Goal: Information Seeking & Learning: Find specific fact

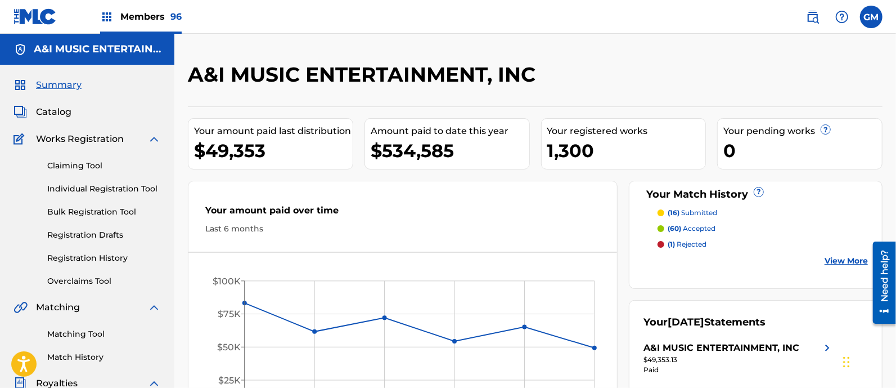
click at [57, 107] on span "Catalog" at bounding box center [53, 112] width 35 height 14
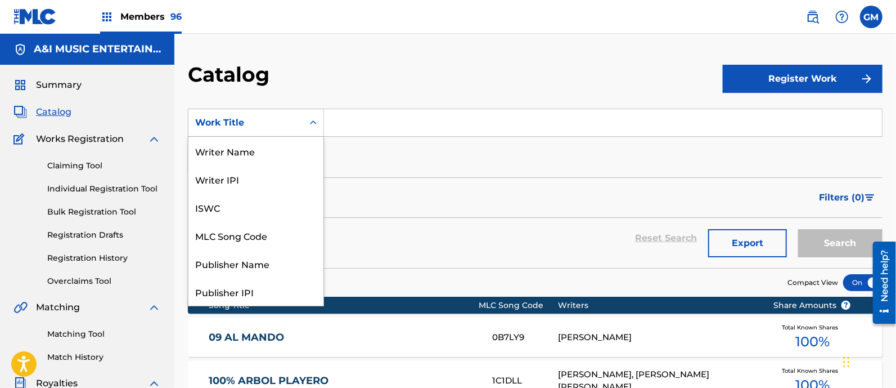
click at [318, 119] on icon "Search Form" at bounding box center [313, 122] width 11 height 11
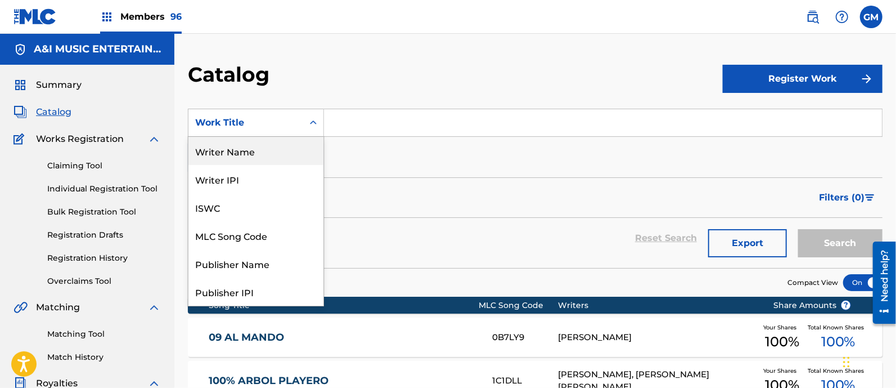
click at [260, 146] on div "Writer Name" at bounding box center [255, 151] width 135 height 28
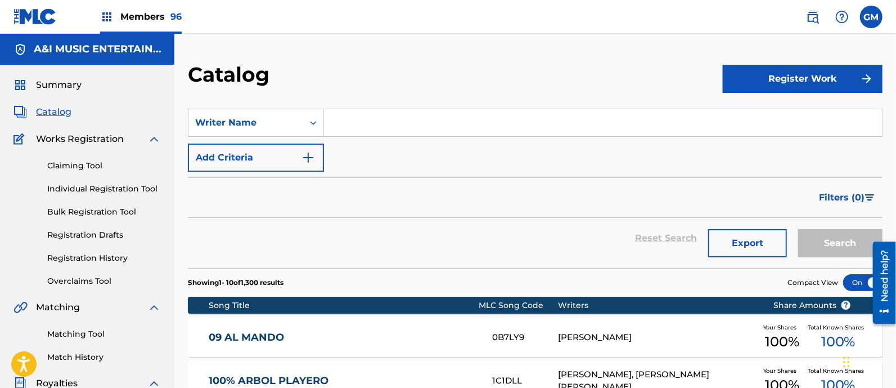
click at [372, 127] on input "Search Form" at bounding box center [603, 122] width 558 height 27
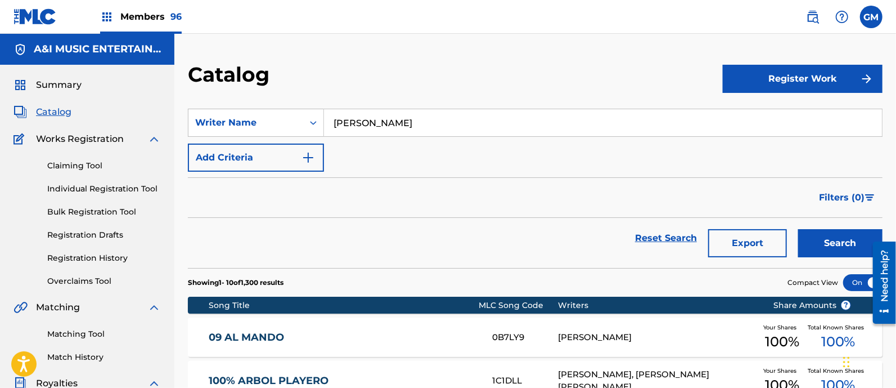
type input "[PERSON_NAME]"
click at [798, 229] on button "Search" at bounding box center [840, 243] width 84 height 28
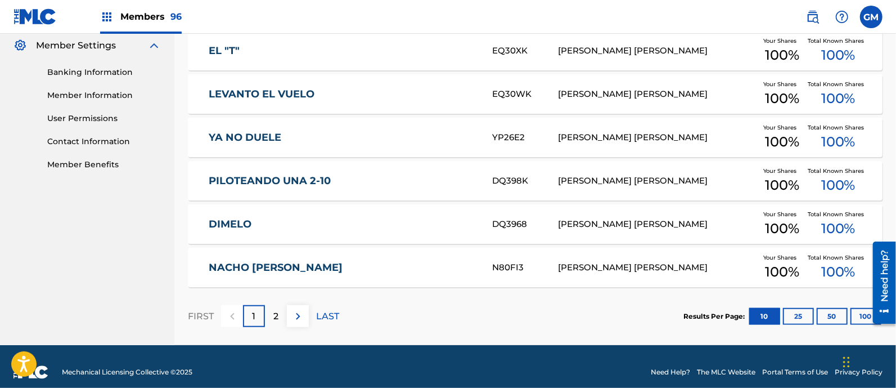
scroll to position [470, 0]
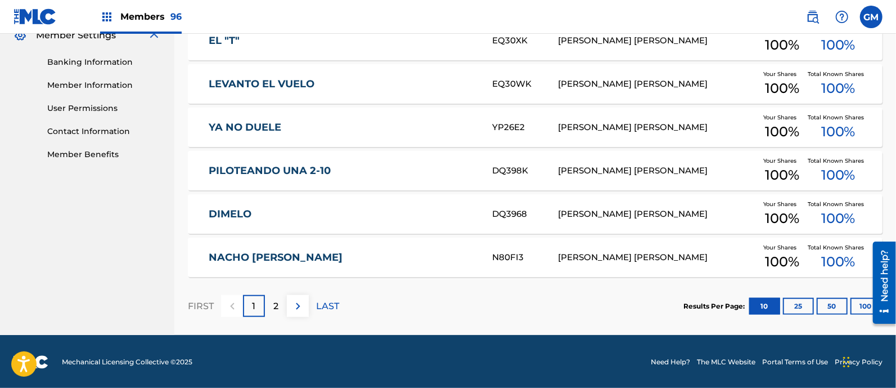
click at [798, 299] on button "25" at bounding box center [798, 306] width 31 height 17
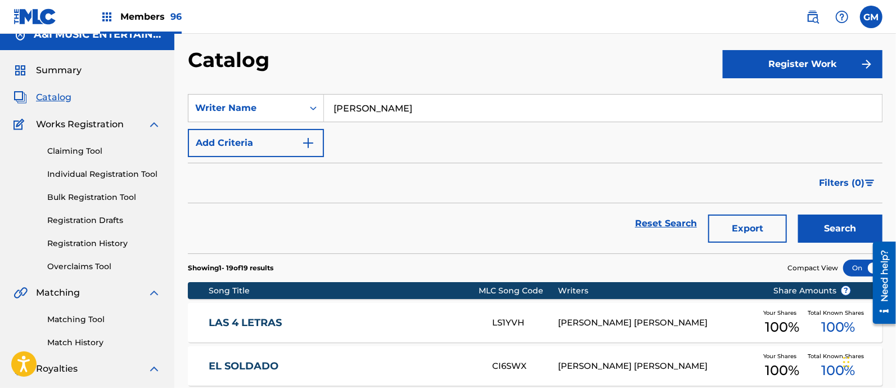
scroll to position [0, 0]
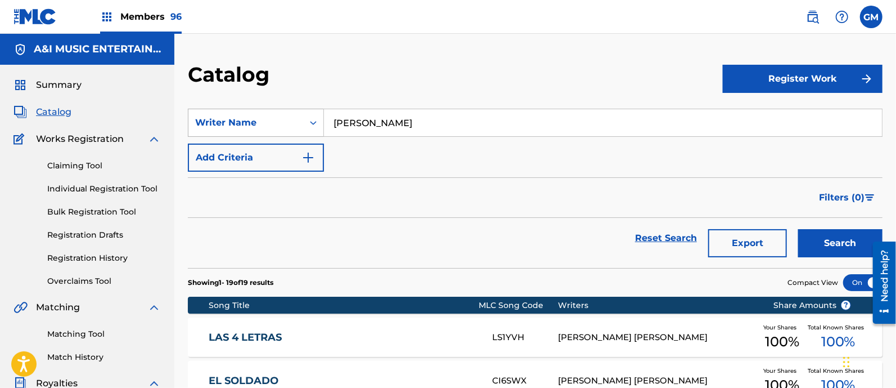
click at [311, 124] on icon "Search Form" at bounding box center [313, 122] width 11 height 11
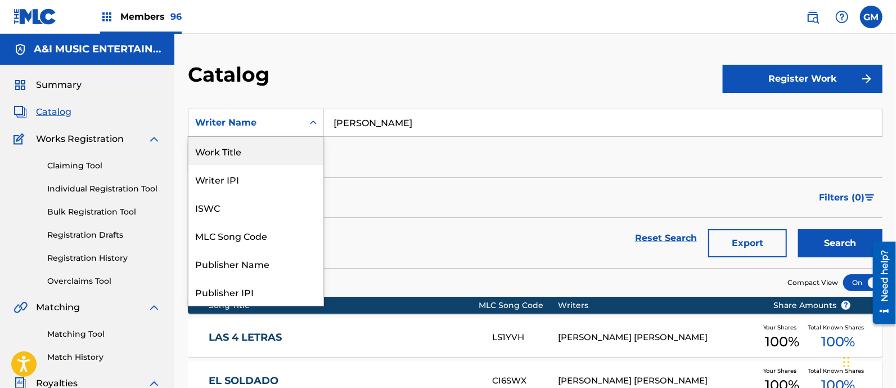
click at [245, 145] on div "Work Title" at bounding box center [255, 151] width 135 height 28
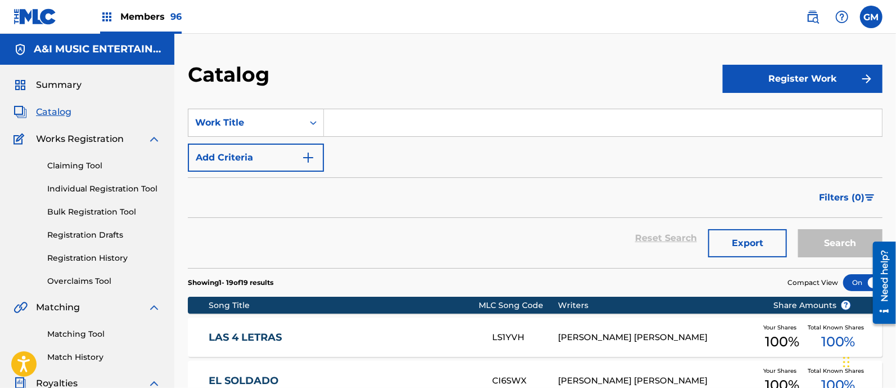
click at [399, 127] on input "Search Form" at bounding box center [603, 122] width 558 height 27
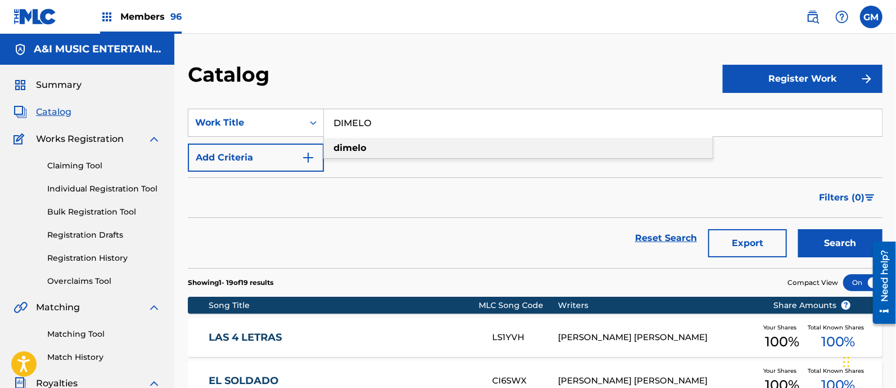
click at [342, 149] on strong "dimelo" at bounding box center [350, 147] width 33 height 11
type input "dimelo"
click at [821, 245] on button "Search" at bounding box center [840, 243] width 84 height 28
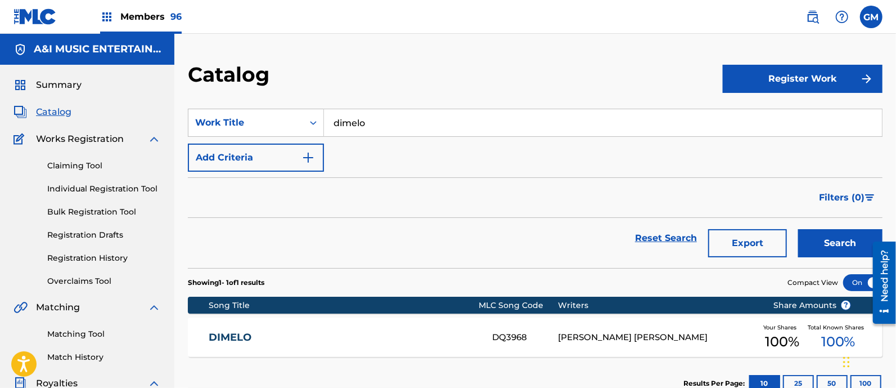
click at [449, 119] on input "dimelo" at bounding box center [603, 122] width 558 height 27
click at [315, 120] on icon "Search Form" at bounding box center [313, 122] width 11 height 11
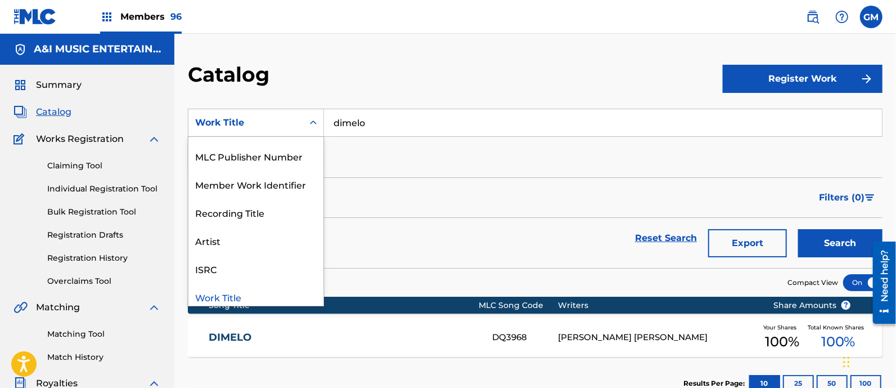
scroll to position [5, 0]
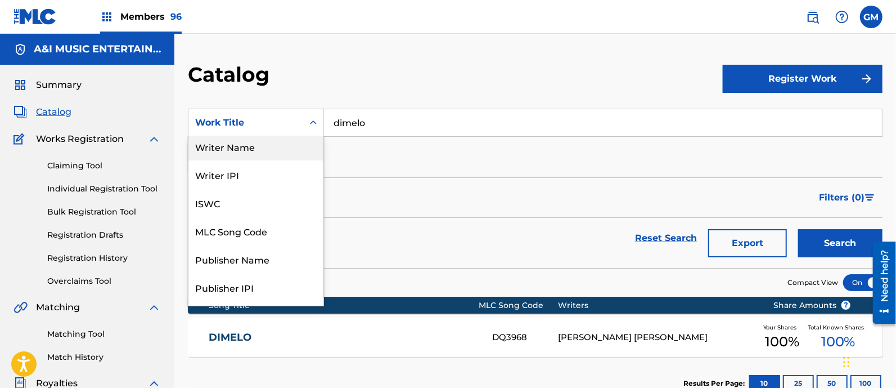
click at [250, 145] on div "Writer Name" at bounding box center [255, 146] width 135 height 28
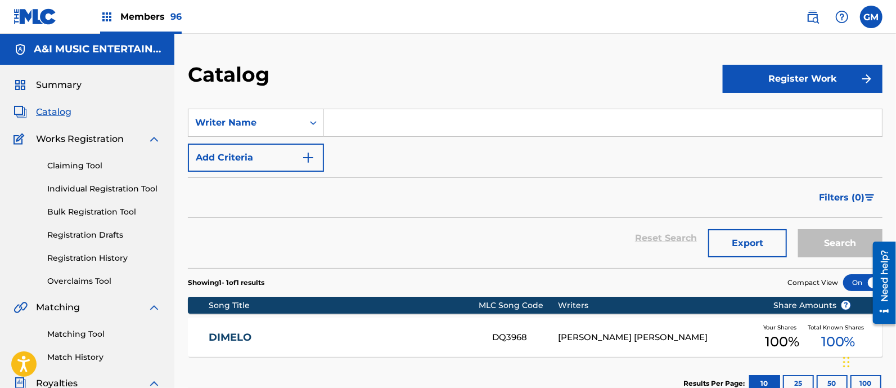
click at [382, 125] on input "Search Form" at bounding box center [603, 122] width 558 height 27
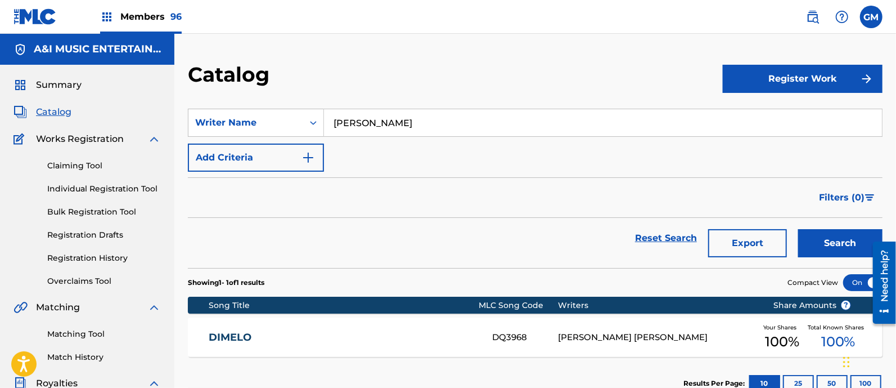
type input "[PERSON_NAME]"
click at [798, 229] on button "Search" at bounding box center [840, 243] width 84 height 28
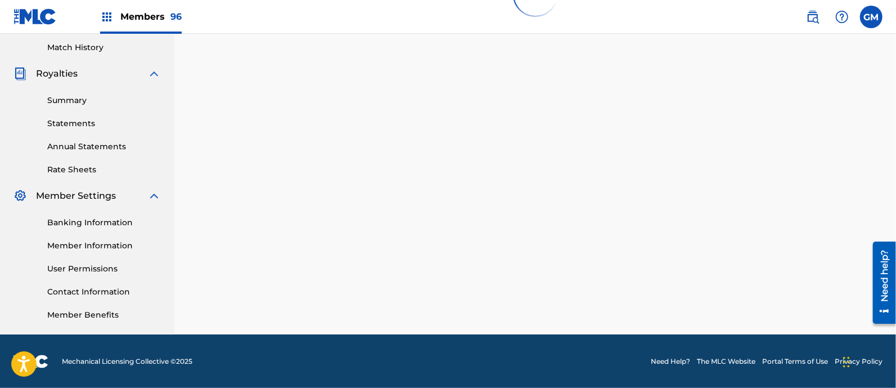
scroll to position [0, 0]
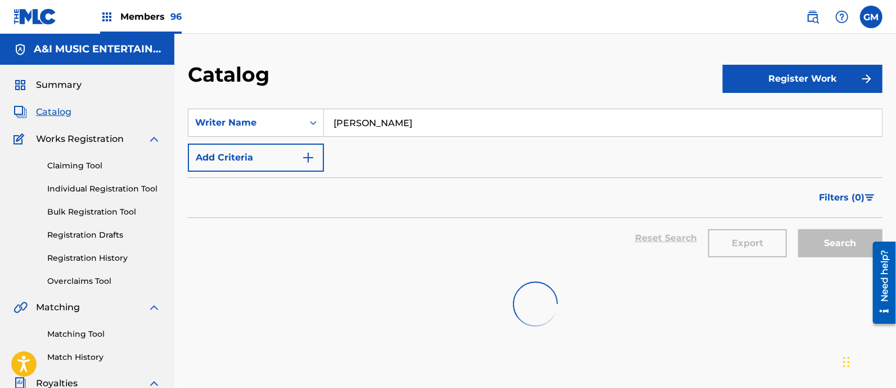
click at [87, 190] on link "Individual Registration Tool" at bounding box center [104, 189] width 114 height 12
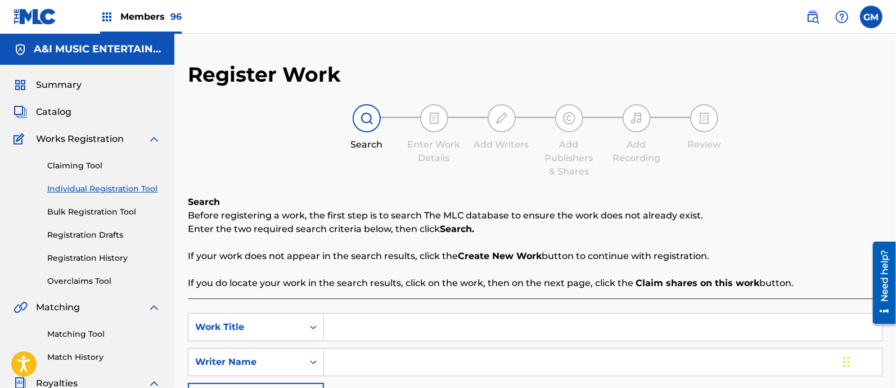
click at [56, 108] on span "Catalog" at bounding box center [53, 112] width 35 height 14
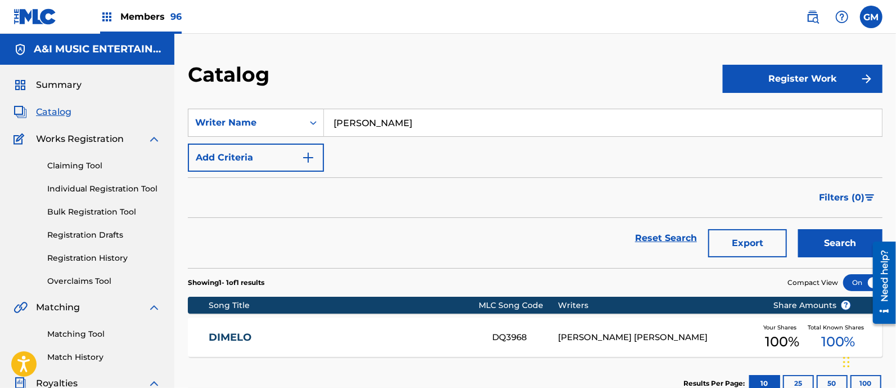
click at [820, 233] on button "Search" at bounding box center [840, 243] width 84 height 28
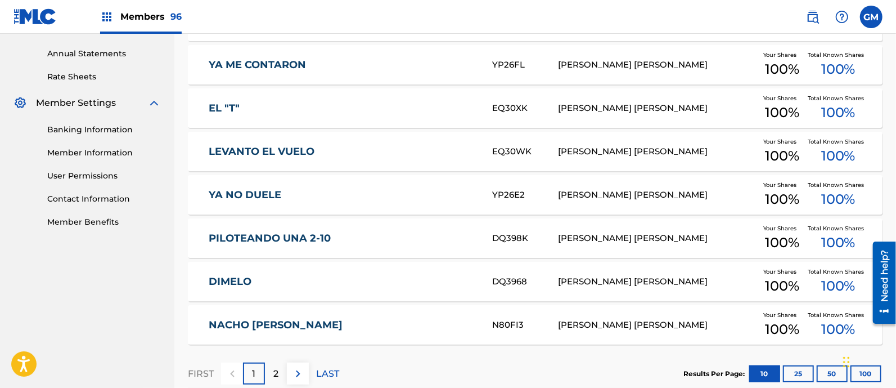
scroll to position [470, 0]
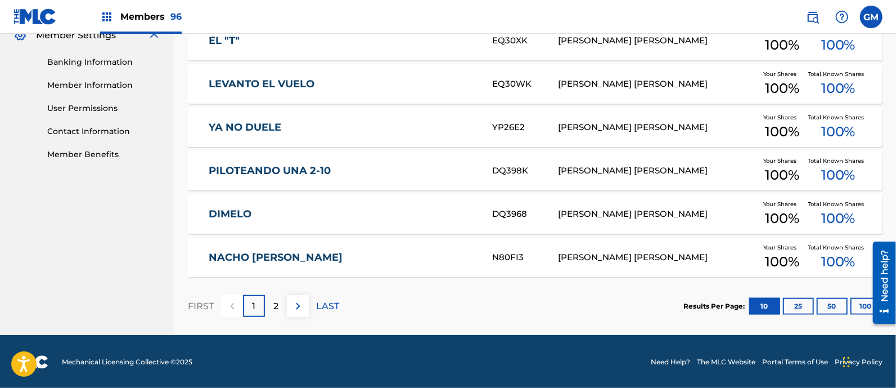
click at [800, 304] on button "25" at bounding box center [798, 306] width 31 height 17
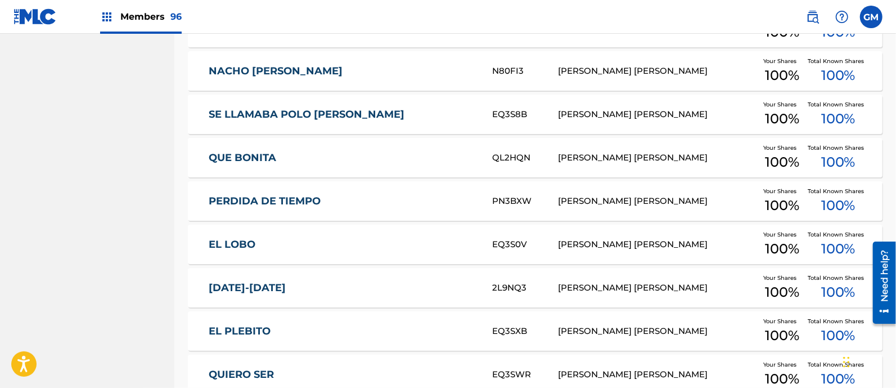
scroll to position [820, 0]
